Goal: Task Accomplishment & Management: Manage account settings

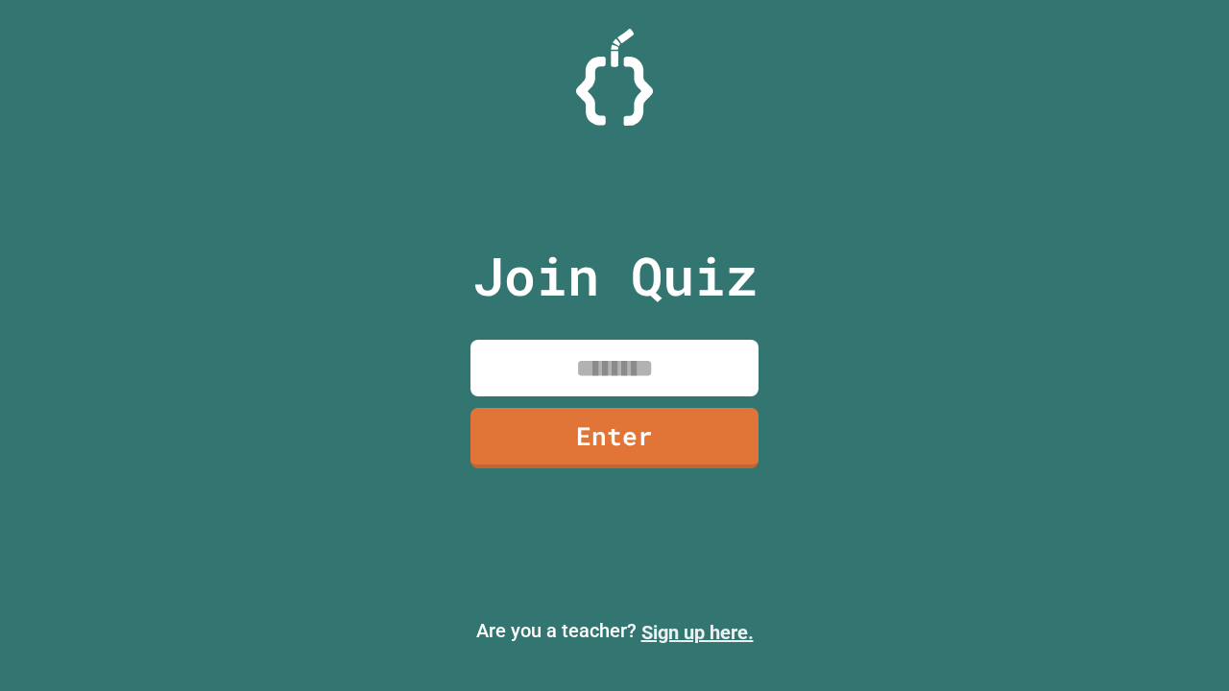
click at [697, 633] on link "Sign up here." at bounding box center [698, 632] width 112 height 23
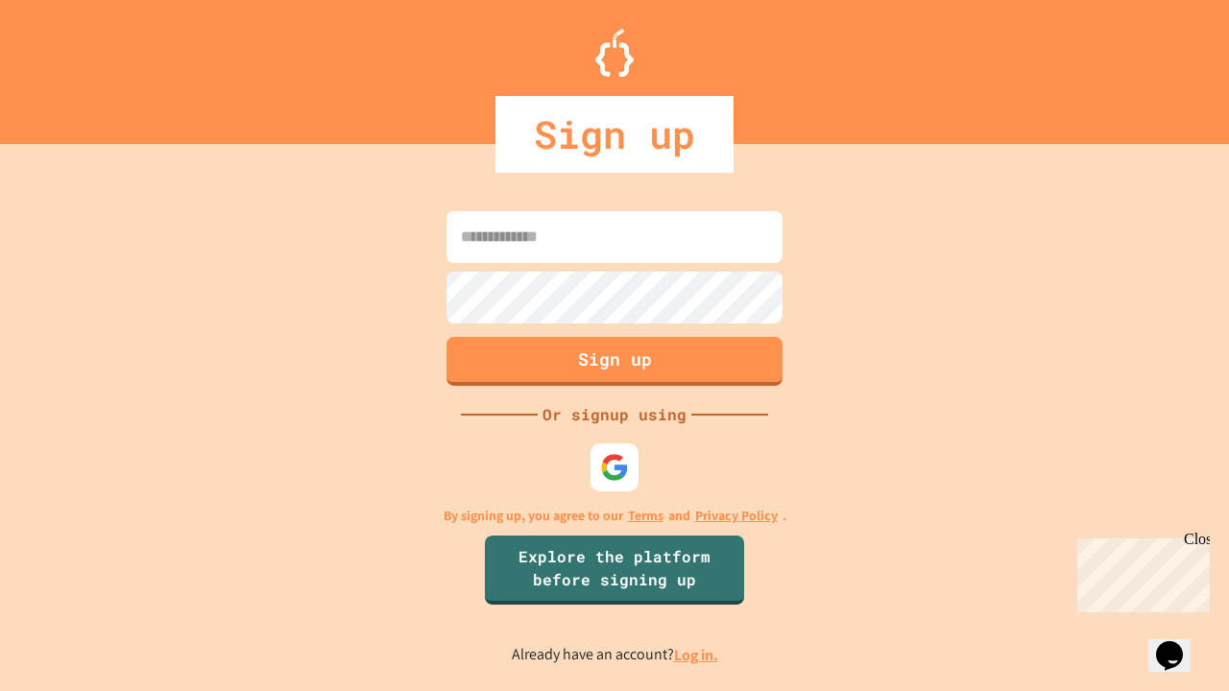
click at [697, 655] on link "Log in." at bounding box center [696, 655] width 44 height 20
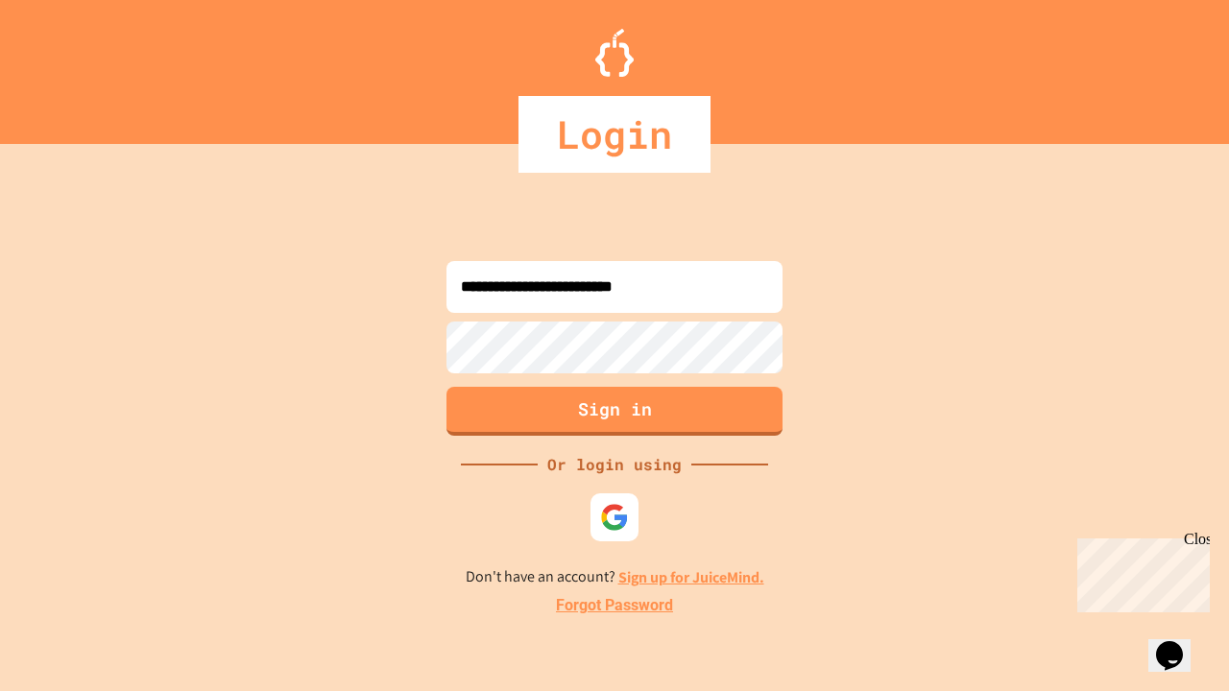
type input "**********"
